Goal: Manage account settings

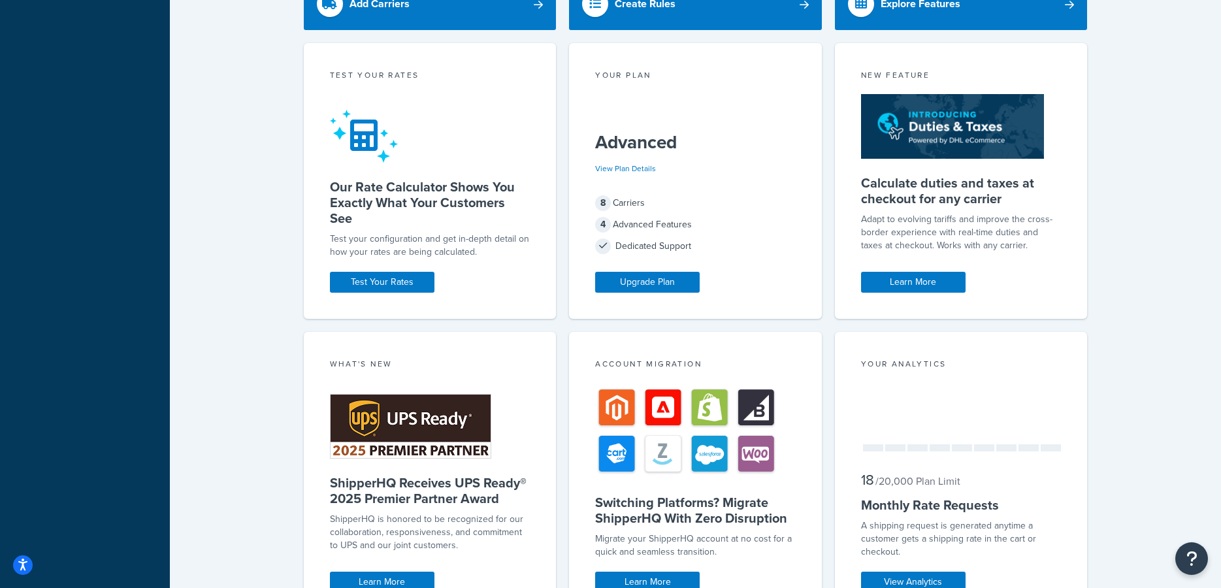
scroll to position [327, 0]
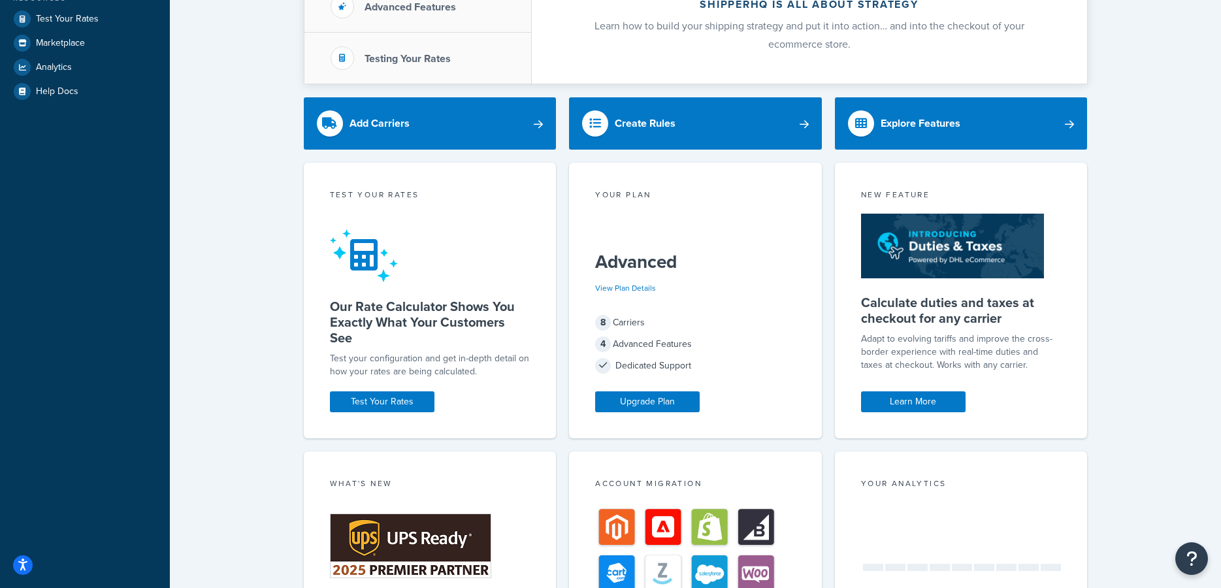
click at [620, 279] on div "View Plan Details" at bounding box center [625, 288] width 61 height 18
click at [629, 284] on link "View Plan Details" at bounding box center [625, 288] width 61 height 12
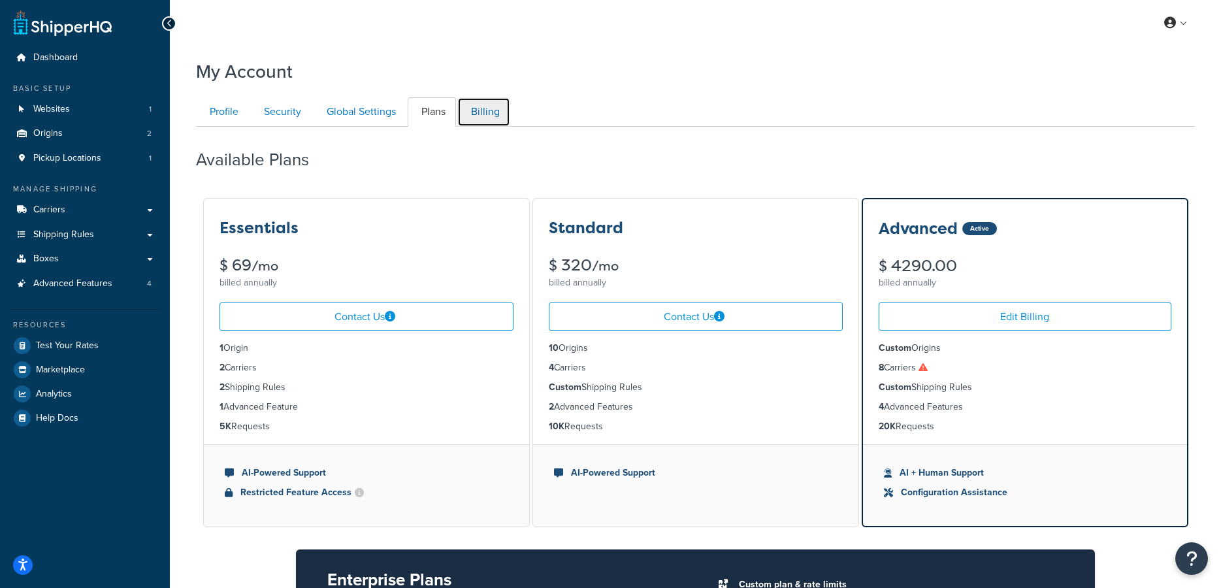
click at [479, 110] on link "Billing" at bounding box center [483, 111] width 53 height 29
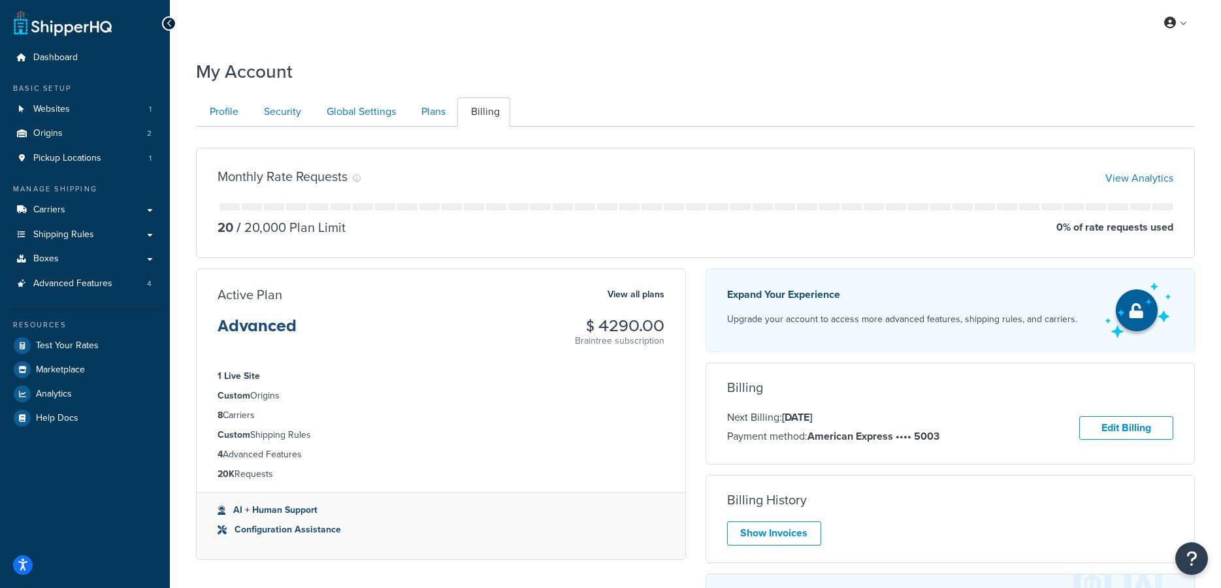
scroll to position [127, 0]
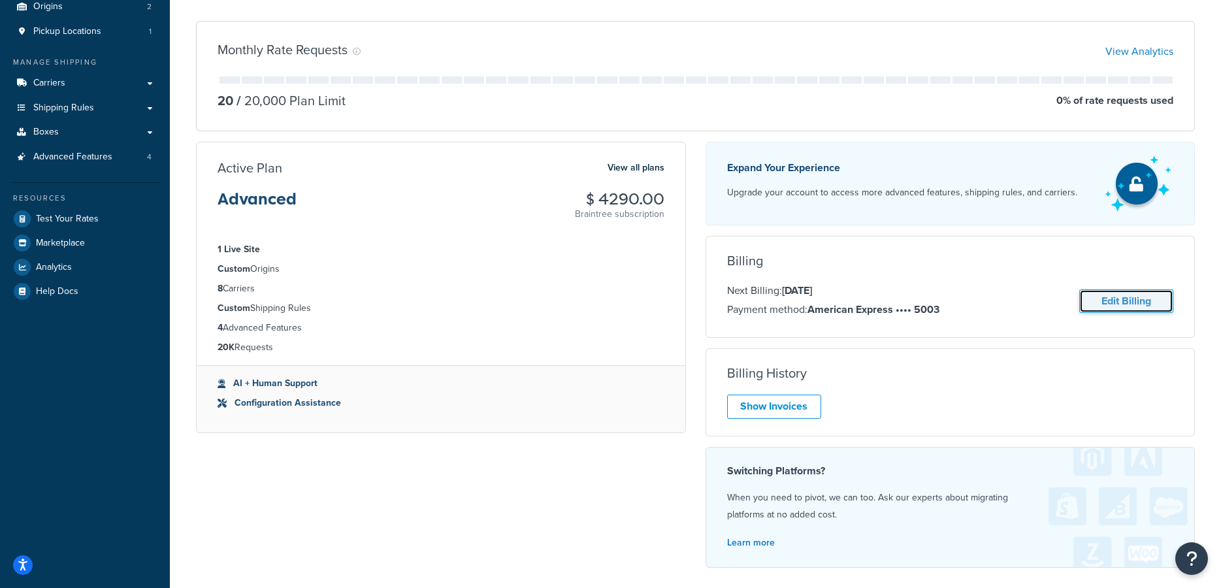
click at [1126, 306] on link "Edit Billing" at bounding box center [1126, 301] width 94 height 24
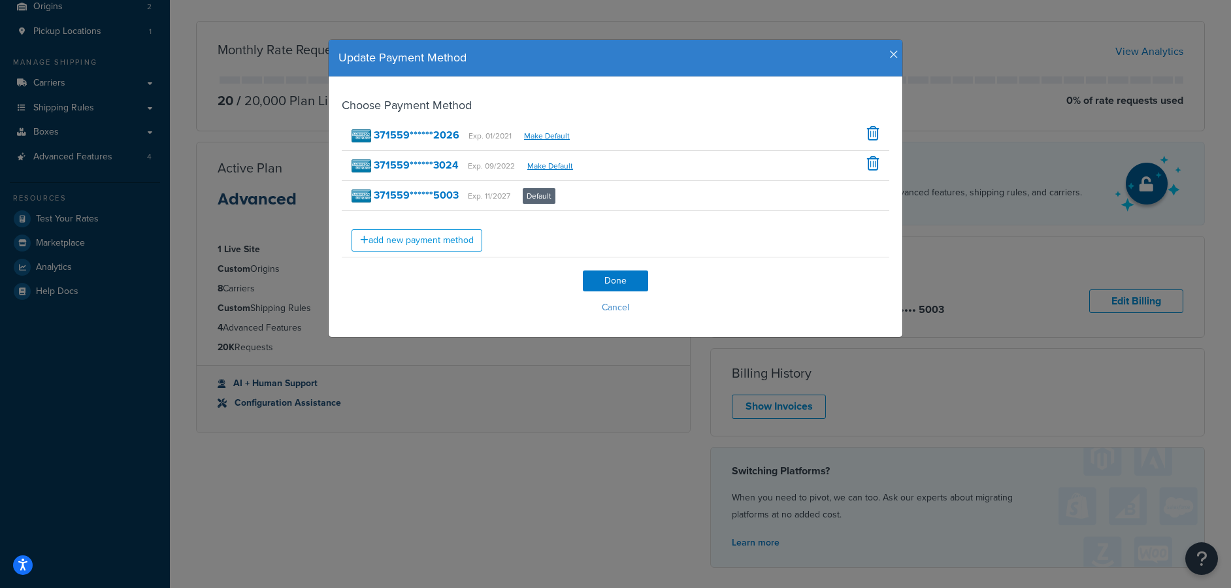
click at [889, 52] on icon "button" at bounding box center [893, 55] width 9 height 12
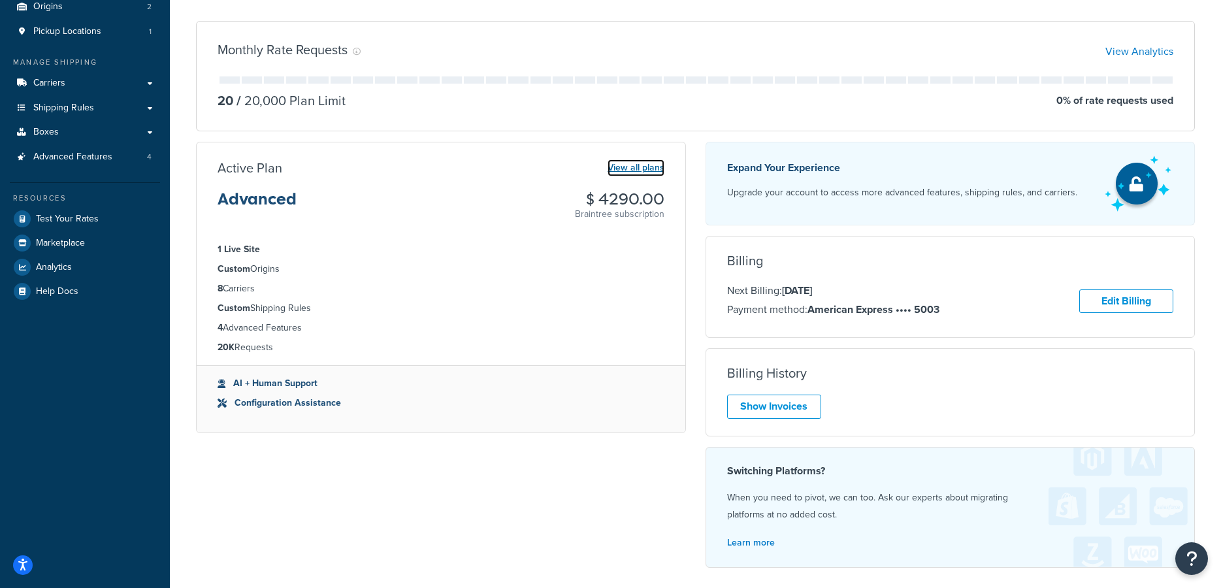
click at [631, 167] on link "View all plans" at bounding box center [636, 167] width 57 height 17
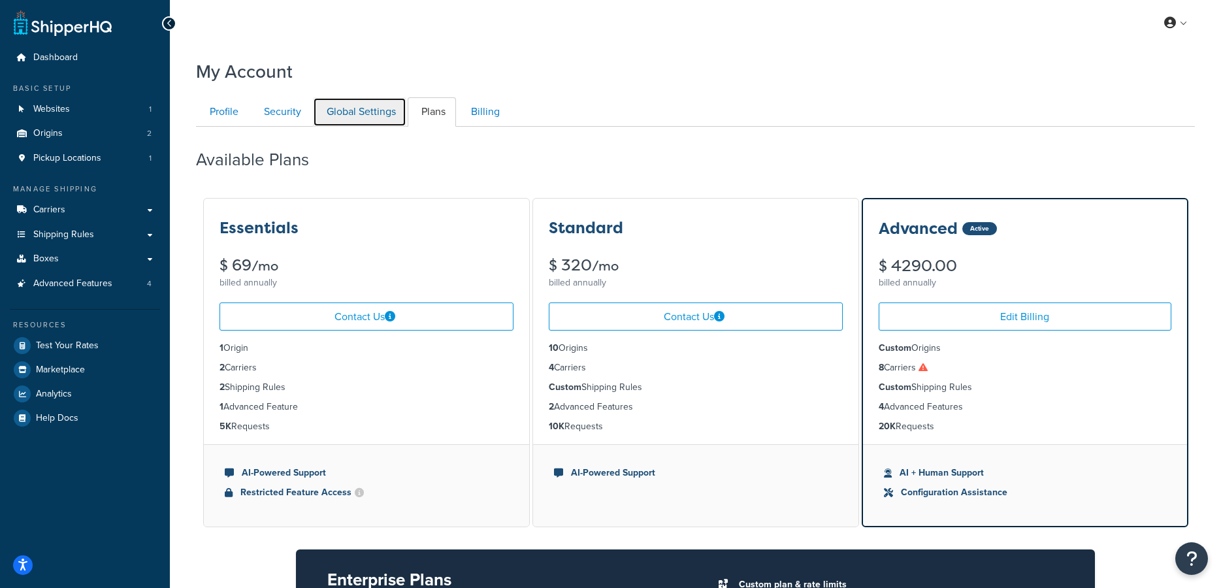
click at [365, 114] on link "Global Settings" at bounding box center [359, 111] width 93 height 29
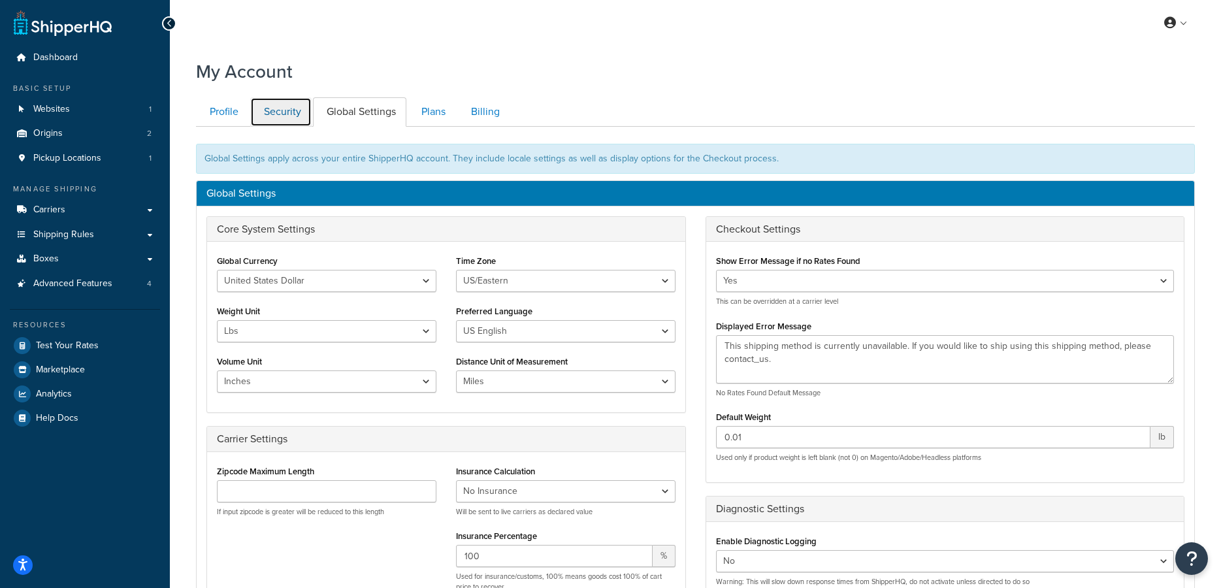
click at [288, 110] on link "Security" at bounding box center [280, 111] width 61 height 29
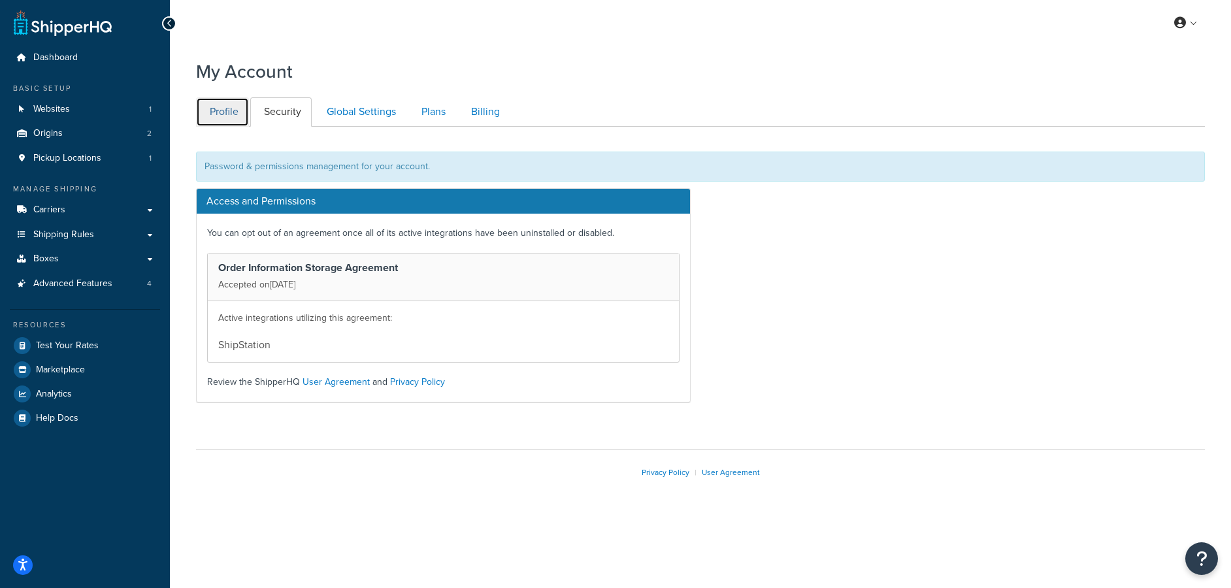
drag, startPoint x: 228, startPoint y: 118, endPoint x: 239, endPoint y: 118, distance: 10.5
click at [229, 118] on link "Profile" at bounding box center [222, 111] width 53 height 29
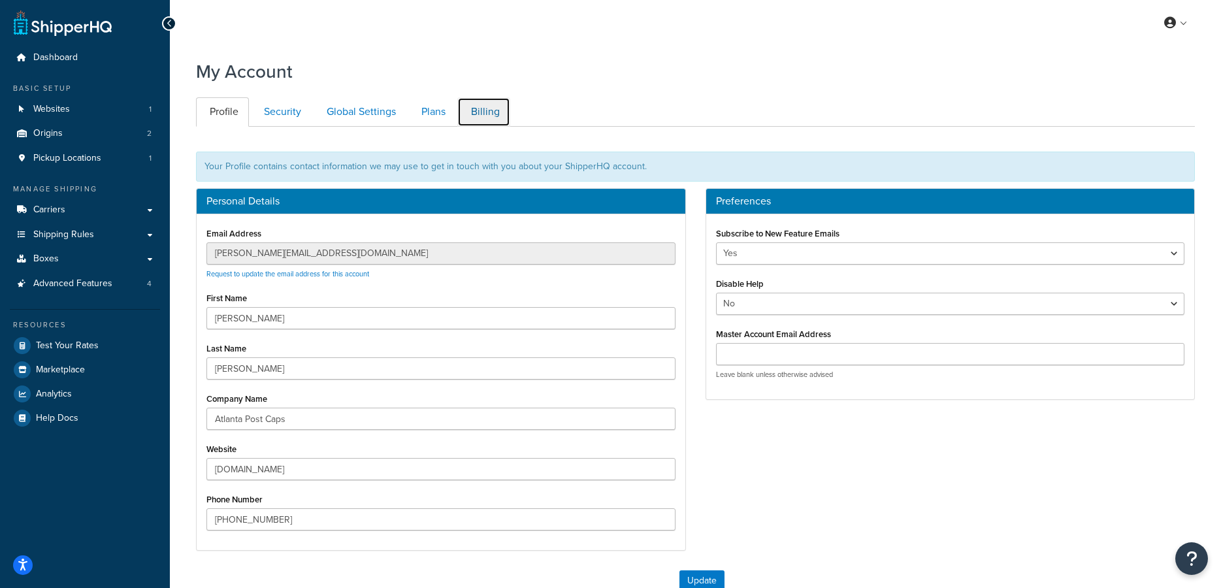
click at [479, 113] on link "Billing" at bounding box center [483, 111] width 53 height 29
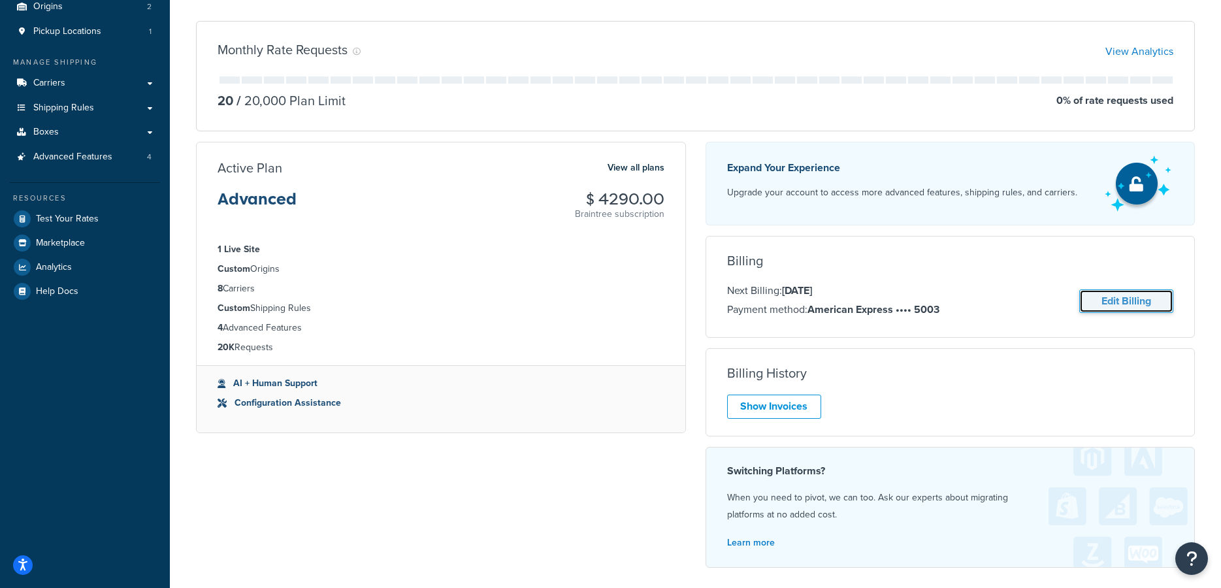
click at [1121, 309] on link "Edit Billing" at bounding box center [1126, 301] width 94 height 24
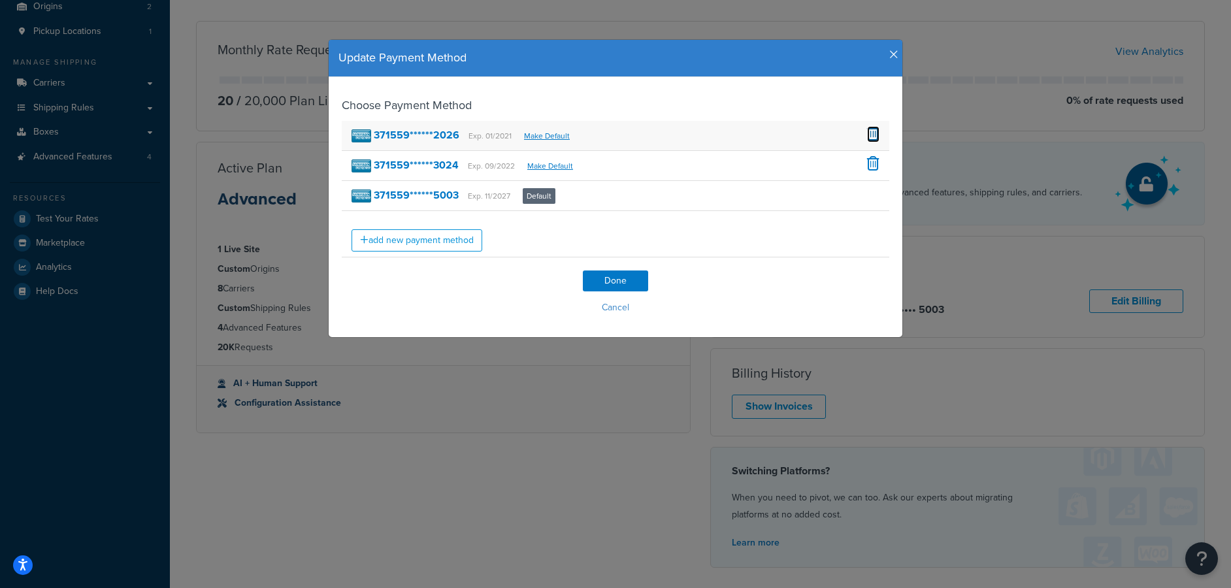
click at [867, 133] on span at bounding box center [873, 133] width 12 height 14
click at [871, 155] on div "371559******3024 Exp. 09/2022 Make Default" at bounding box center [616, 166] width 548 height 30
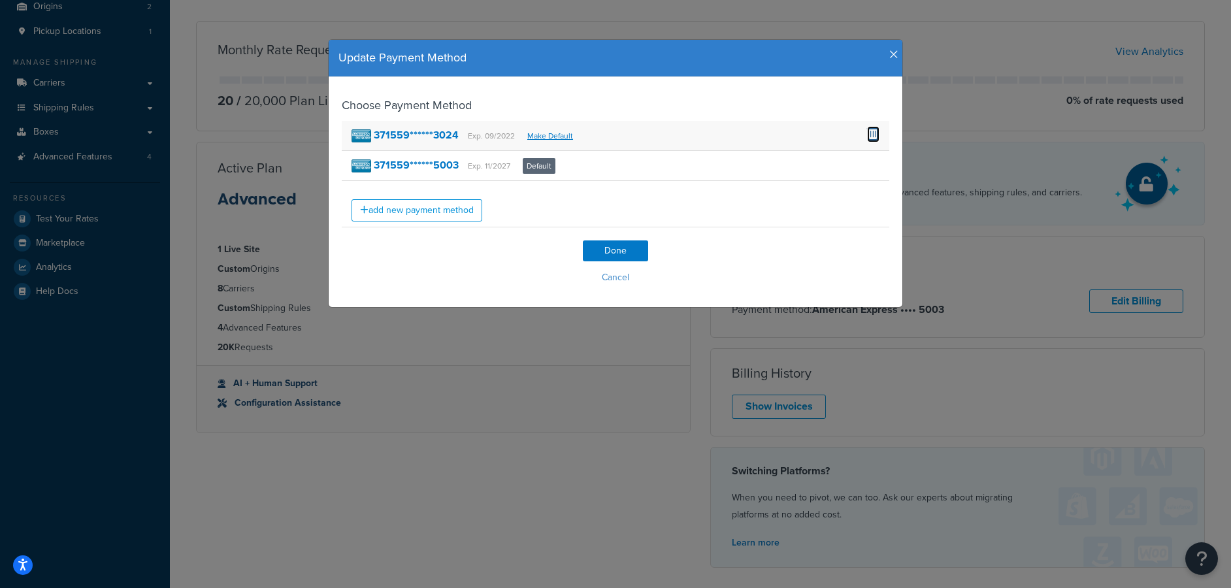
click at [861, 130] on div "371559******3024 Exp. 09/2022 Make Default" at bounding box center [616, 136] width 548 height 30
click at [867, 138] on span at bounding box center [873, 133] width 12 height 14
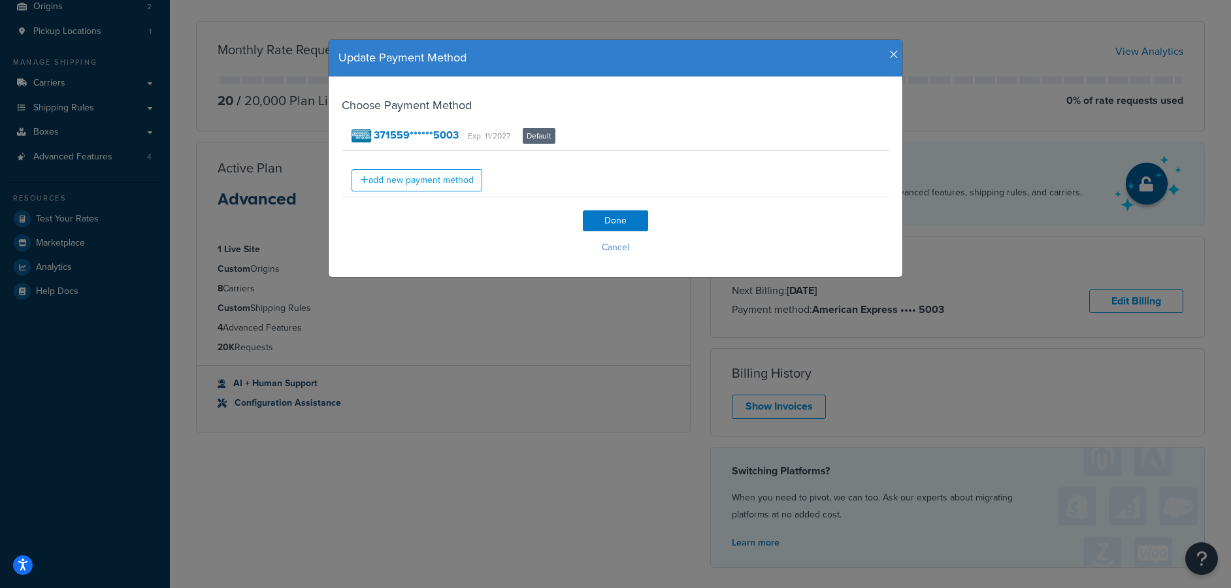
click at [889, 49] on icon "button" at bounding box center [893, 55] width 9 height 12
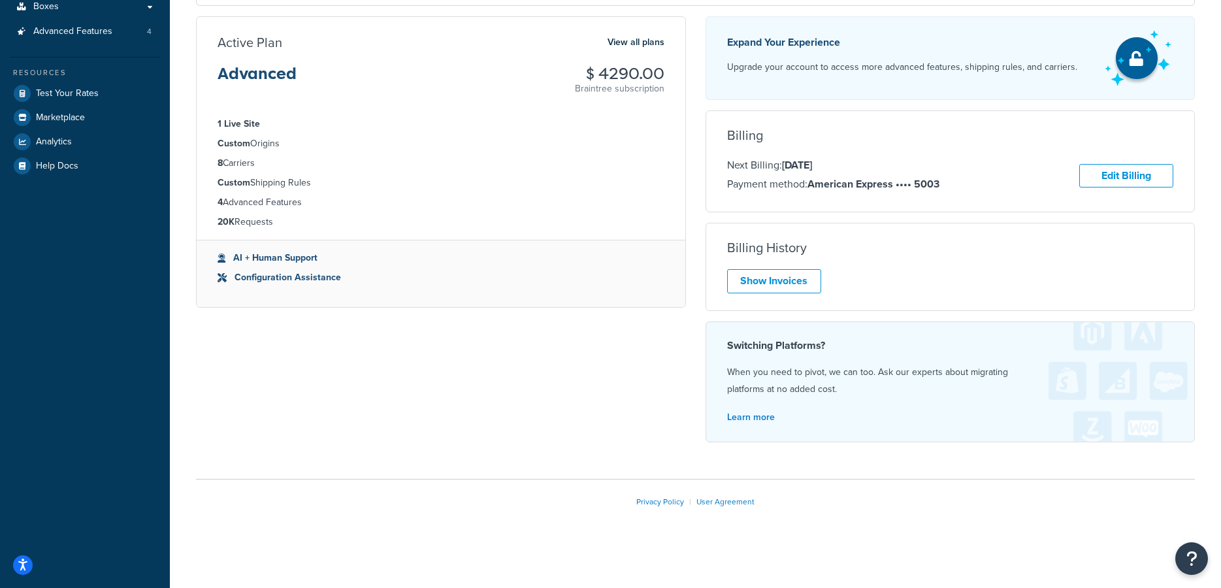
scroll to position [255, 0]
